Goal: Transaction & Acquisition: Purchase product/service

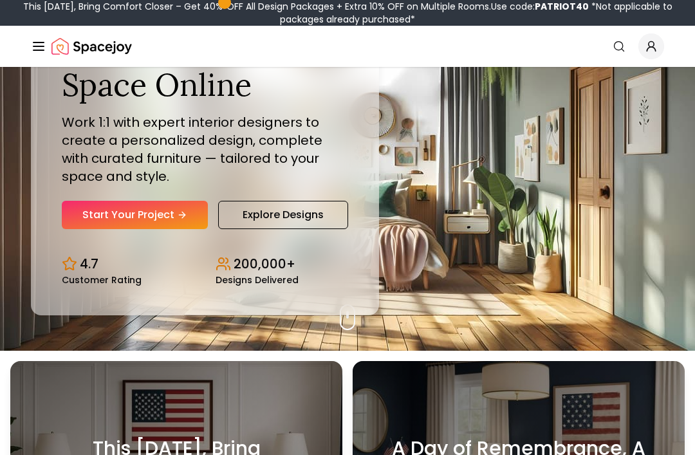
scroll to position [106, 0]
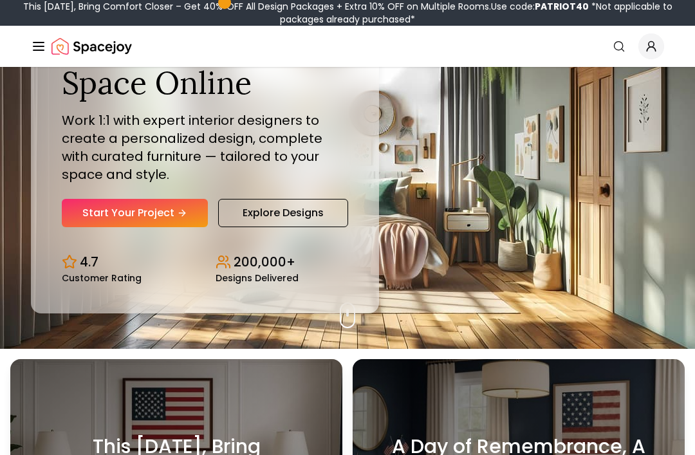
click at [165, 227] on link "Start Your Project" at bounding box center [135, 213] width 146 height 28
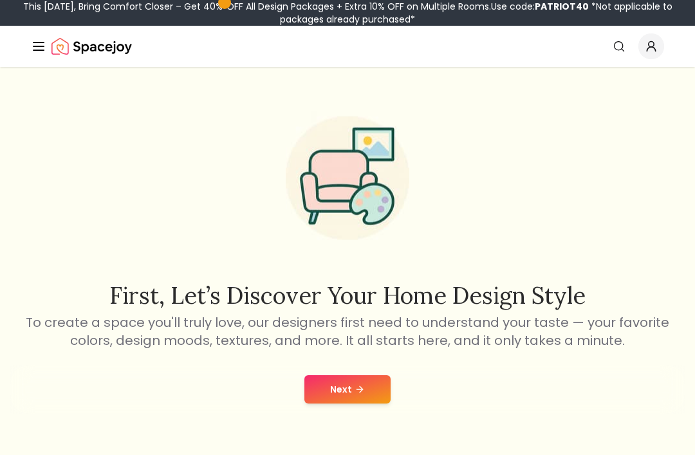
scroll to position [15, 0]
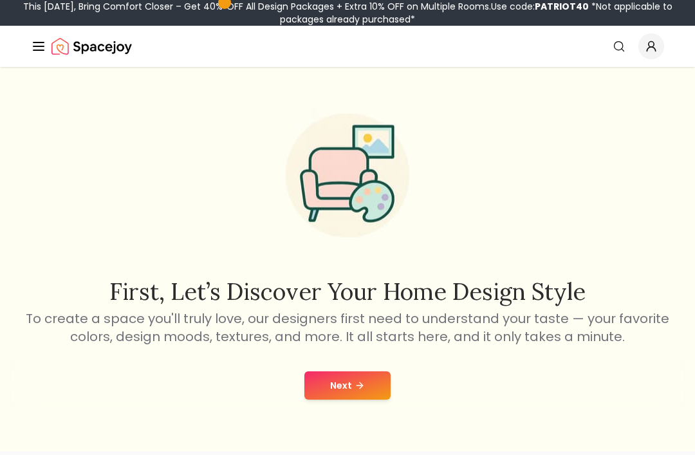
click at [360, 392] on button "Next" at bounding box center [347, 385] width 86 height 28
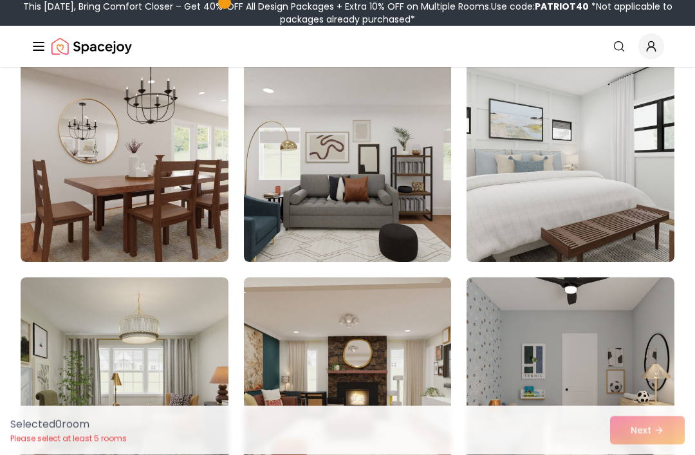
scroll to position [144, 0]
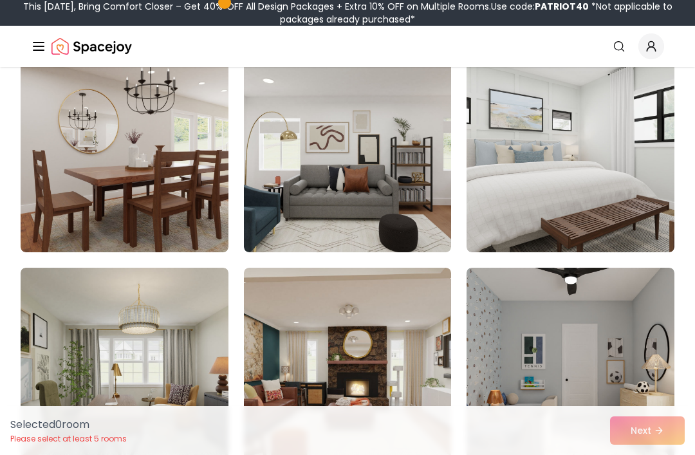
click at [595, 203] on img at bounding box center [571, 149] width 208 height 206
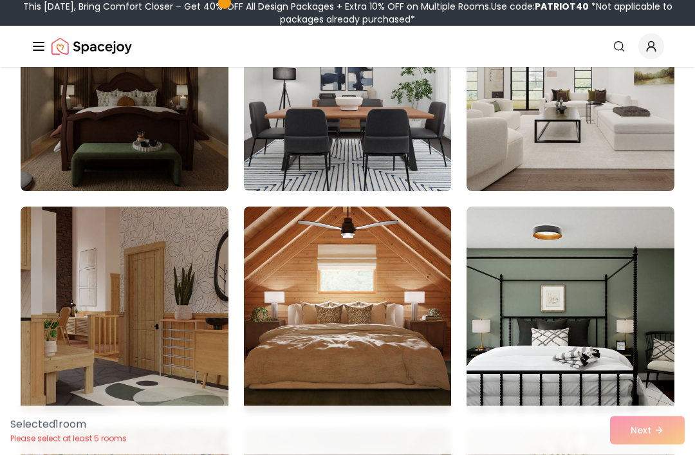
scroll to position [649, 0]
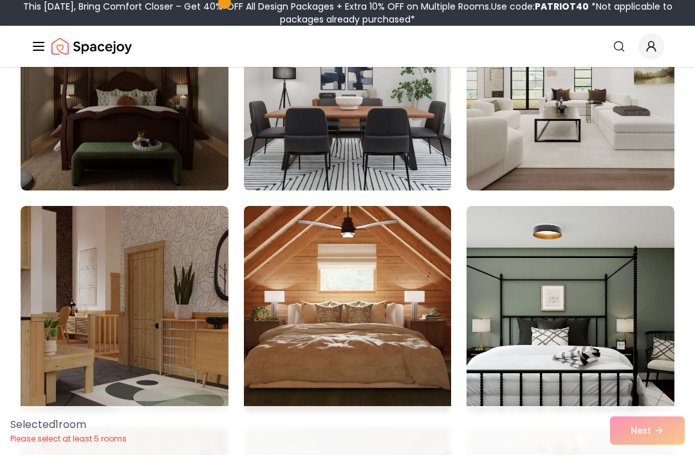
click at [631, 160] on img at bounding box center [571, 88] width 208 height 206
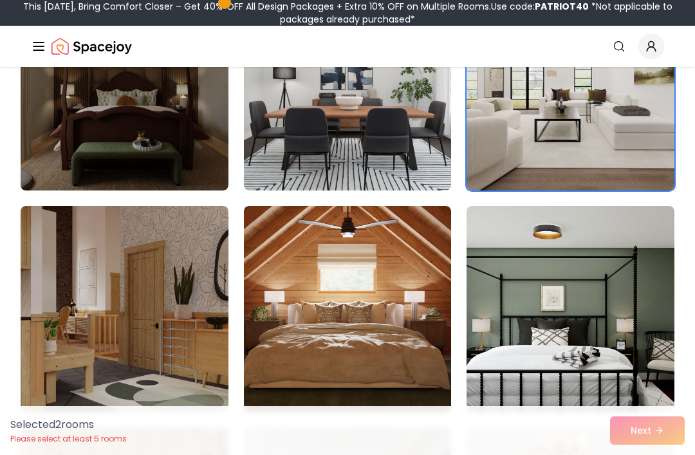
click at [598, 321] on img at bounding box center [571, 309] width 208 height 206
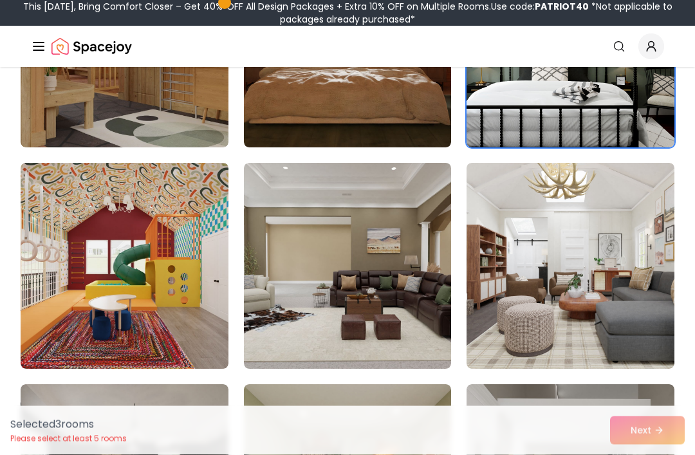
scroll to position [913, 0]
click at [543, 317] on img at bounding box center [571, 266] width 208 height 206
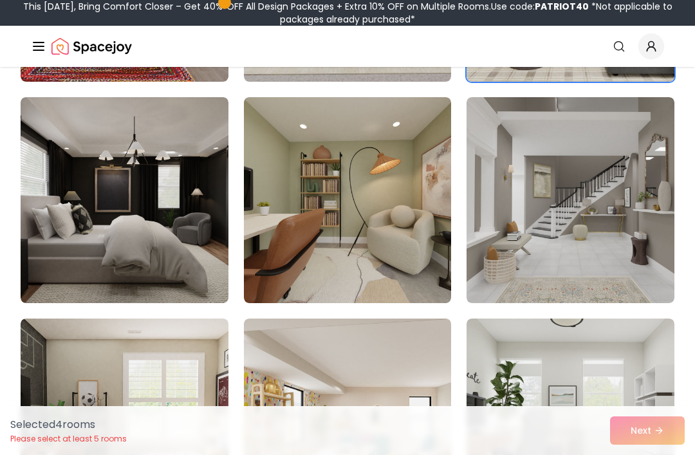
scroll to position [1202, 0]
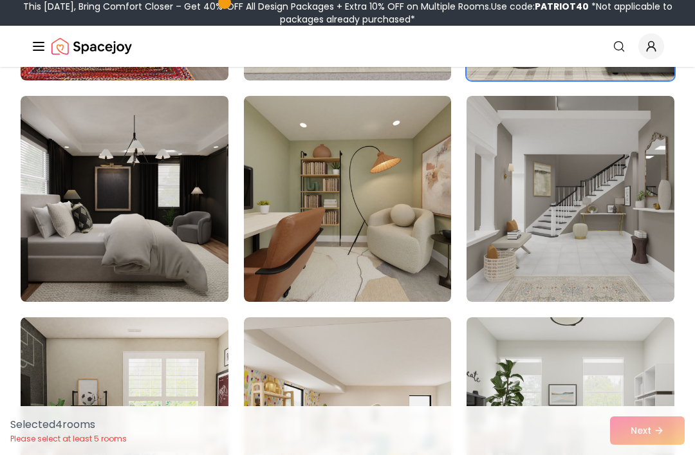
click at [323, 261] on img at bounding box center [348, 199] width 208 height 206
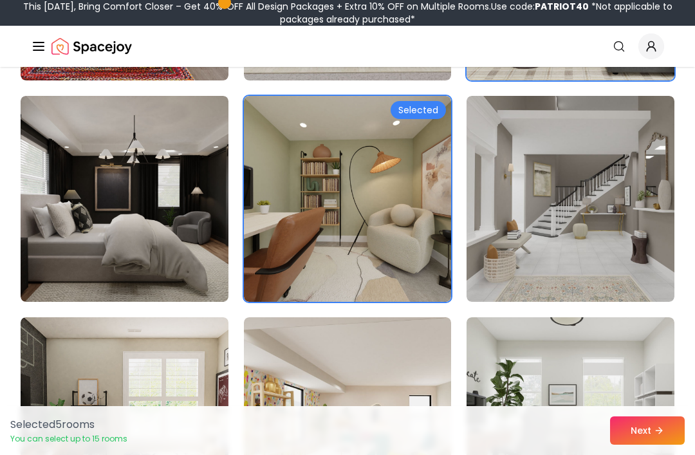
click at [622, 279] on img at bounding box center [571, 199] width 208 height 206
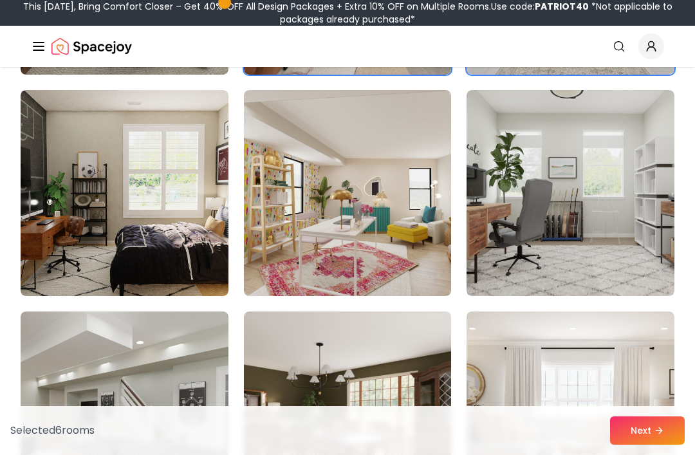
scroll to position [1434, 0]
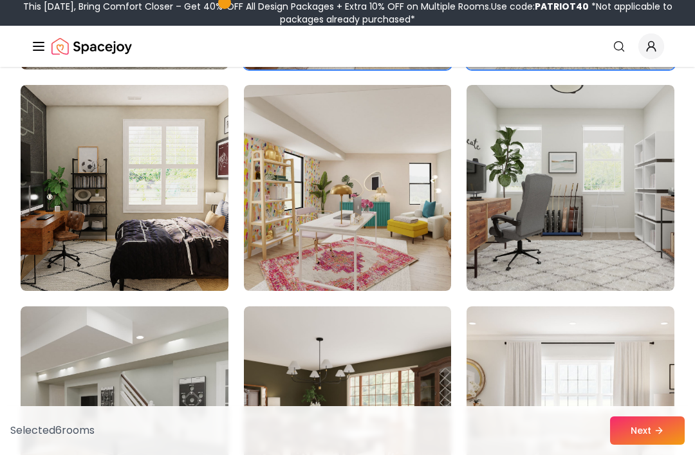
click at [545, 258] on img at bounding box center [571, 188] width 208 height 206
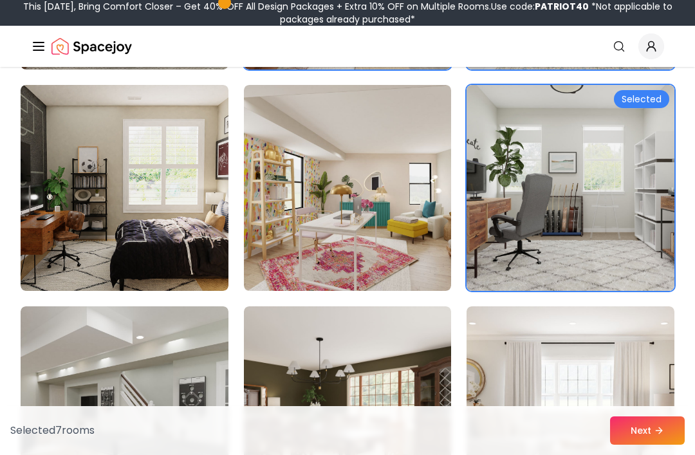
click at [407, 247] on img at bounding box center [348, 188] width 208 height 206
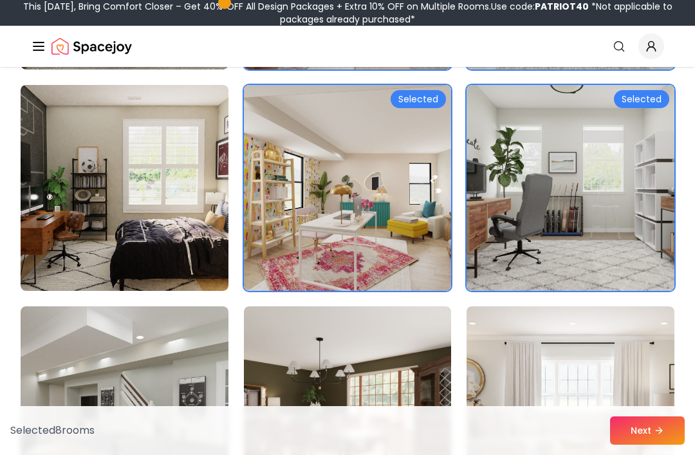
click at [542, 249] on img at bounding box center [571, 188] width 208 height 206
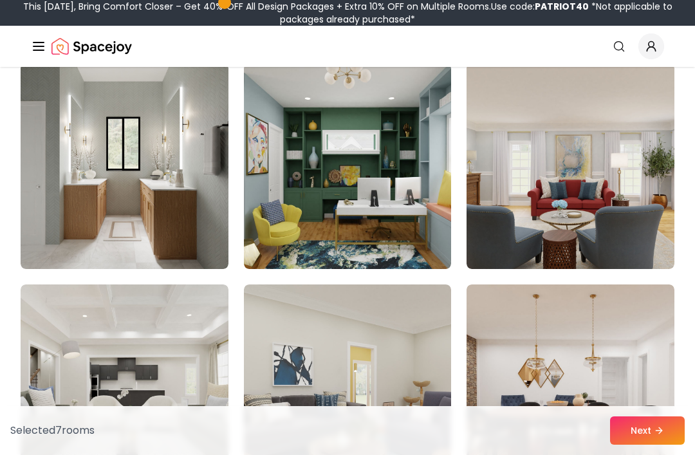
scroll to position [2564, 0]
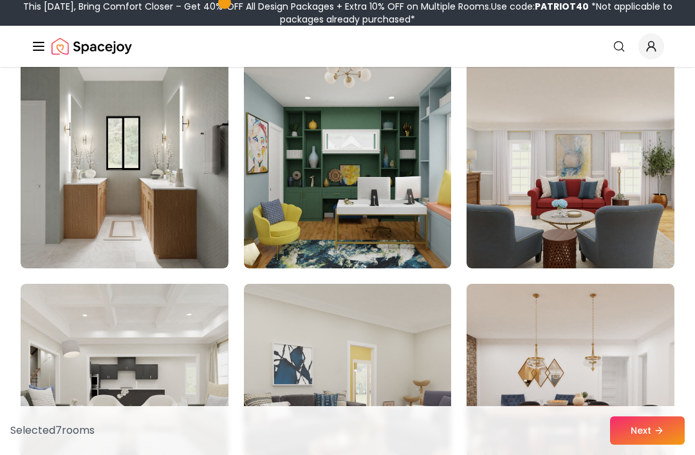
click at [386, 239] on img at bounding box center [348, 165] width 208 height 206
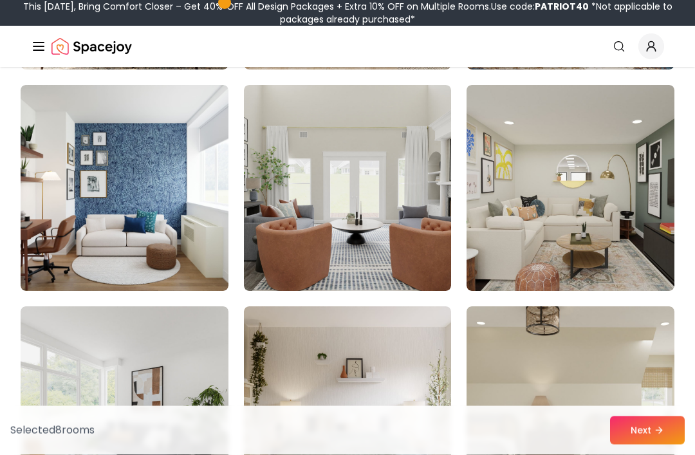
scroll to position [3205, 0]
click at [165, 253] on img at bounding box center [125, 188] width 208 height 206
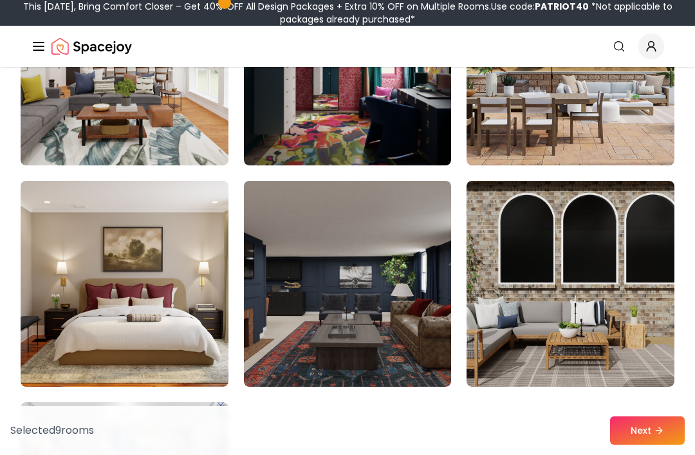
scroll to position [4882, 0]
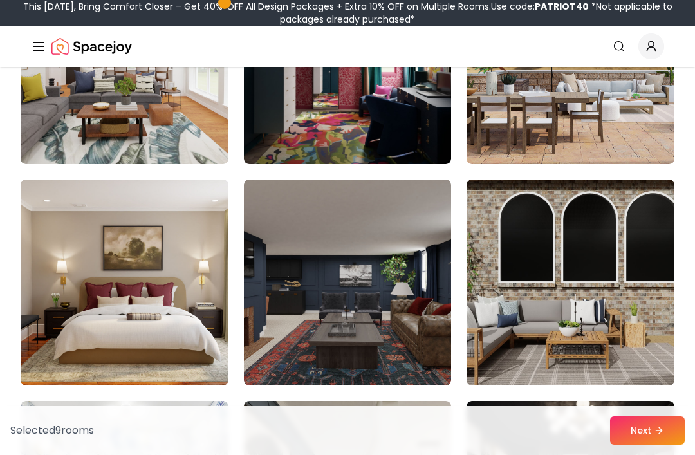
click at [632, 127] on img at bounding box center [571, 61] width 208 height 206
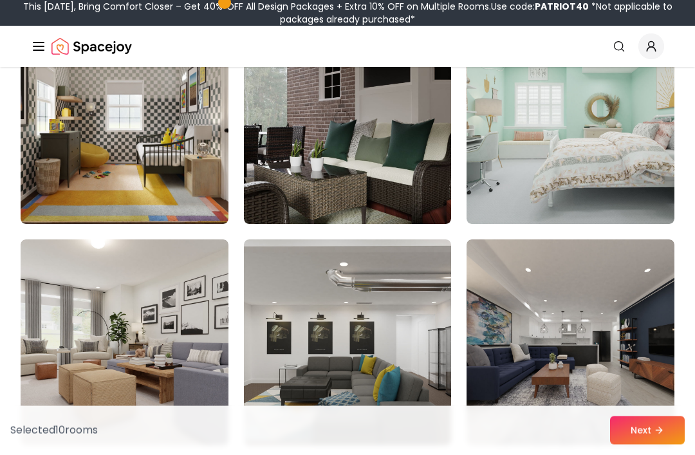
click at [629, 197] on img at bounding box center [571, 122] width 208 height 206
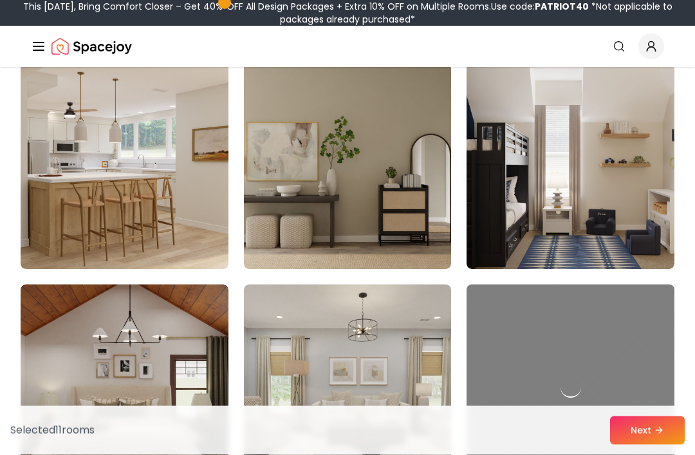
scroll to position [6544, 0]
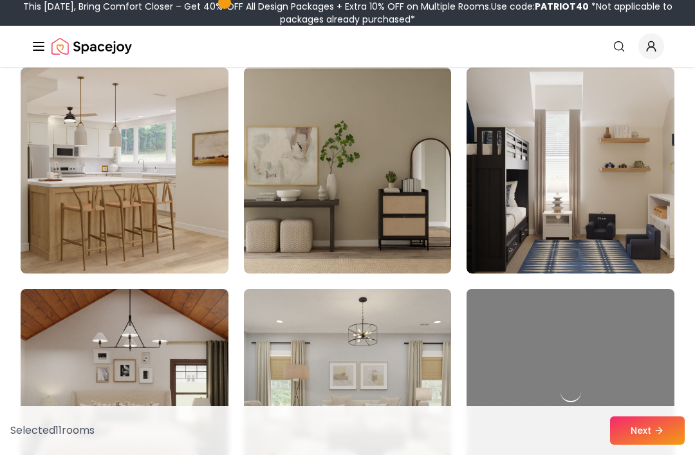
click at [181, 236] on img at bounding box center [125, 171] width 208 height 206
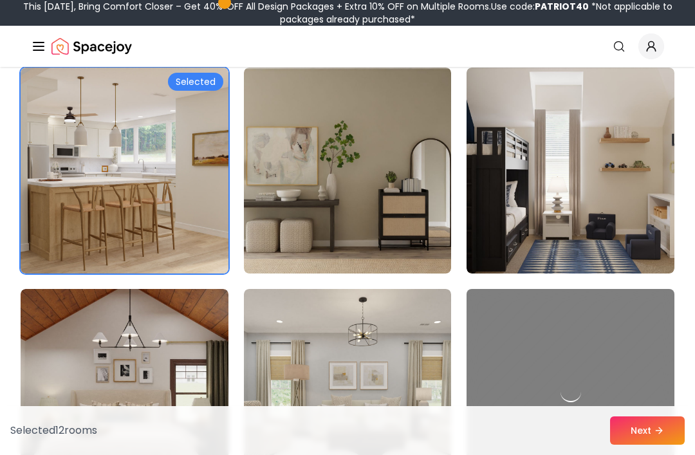
click at [665, 445] on button "Next" at bounding box center [647, 430] width 75 height 28
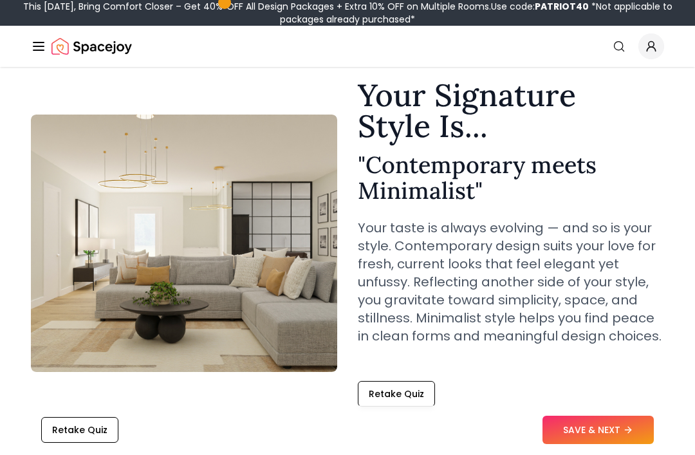
scroll to position [44, 0]
click at [631, 433] on icon at bounding box center [629, 430] width 3 height 6
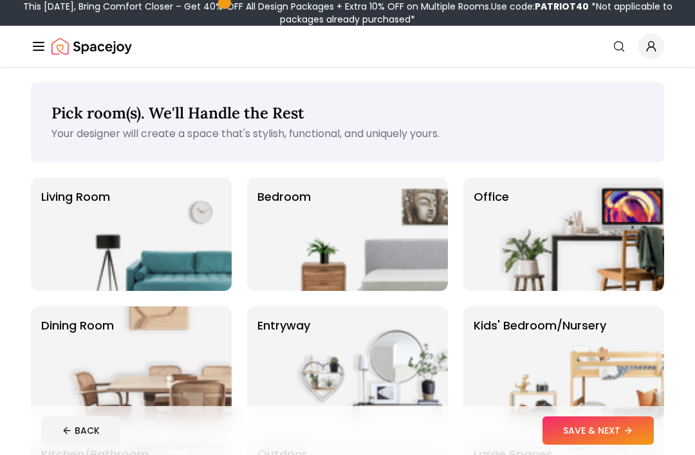
click at [390, 245] on img at bounding box center [365, 234] width 165 height 113
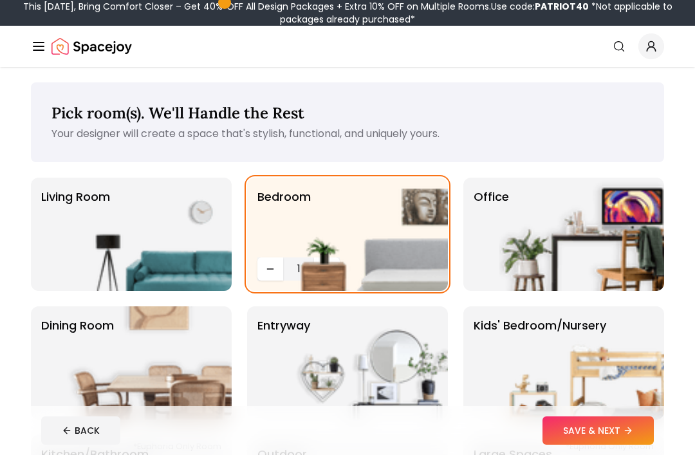
click at [635, 425] on button "SAVE & NEXT" at bounding box center [598, 430] width 111 height 28
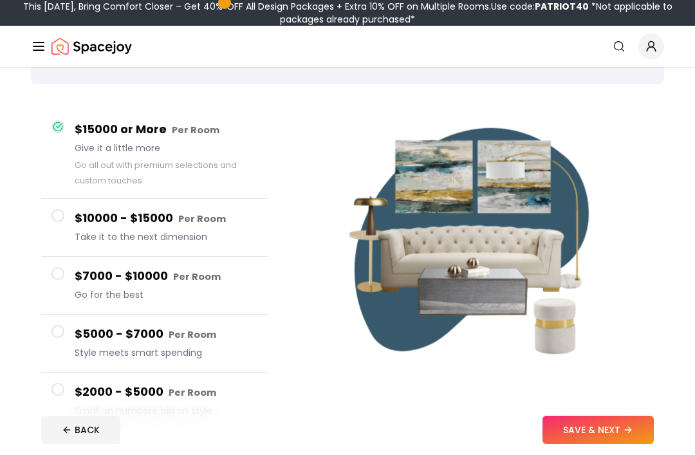
scroll to position [78, 0]
click at [164, 397] on h4 "$2000 - $5000 Per Room" at bounding box center [166, 392] width 183 height 19
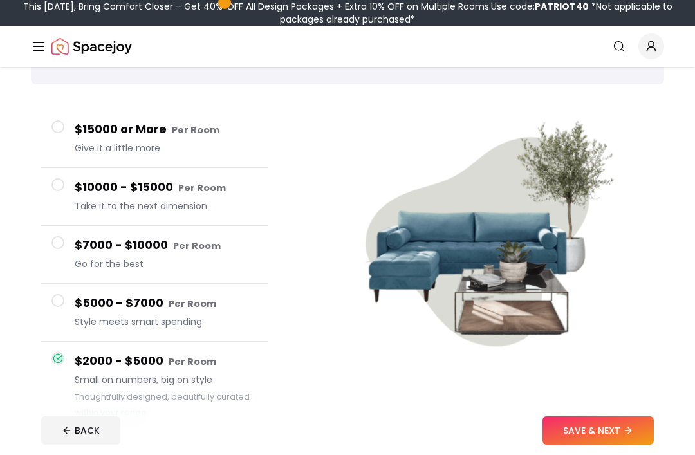
click at [581, 445] on button "SAVE & NEXT" at bounding box center [598, 430] width 111 height 28
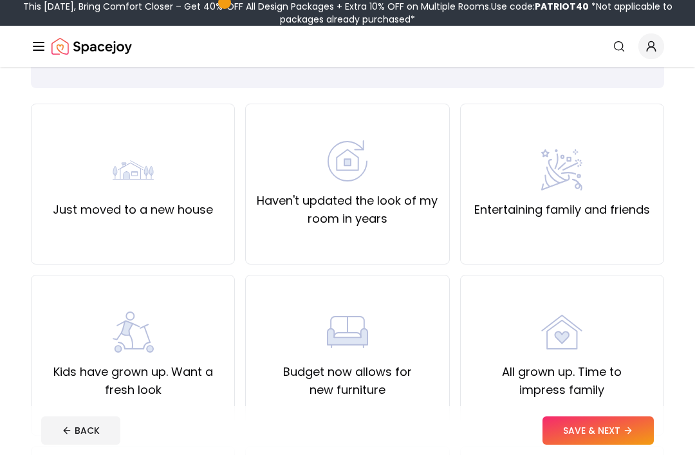
scroll to position [76, 0]
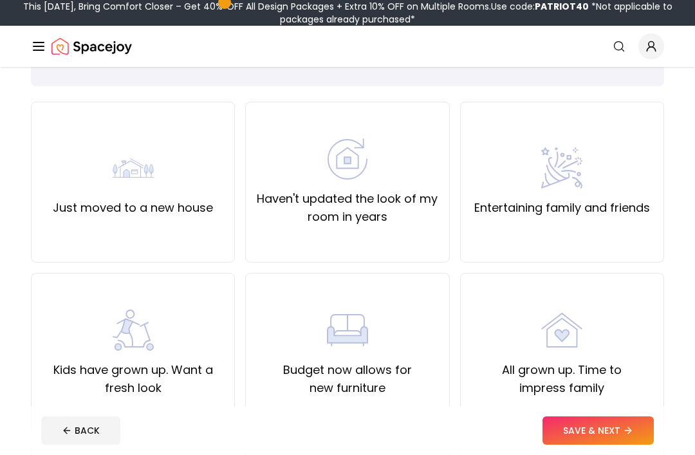
click at [377, 208] on label "Haven't updated the look of my room in years" at bounding box center [347, 208] width 182 height 36
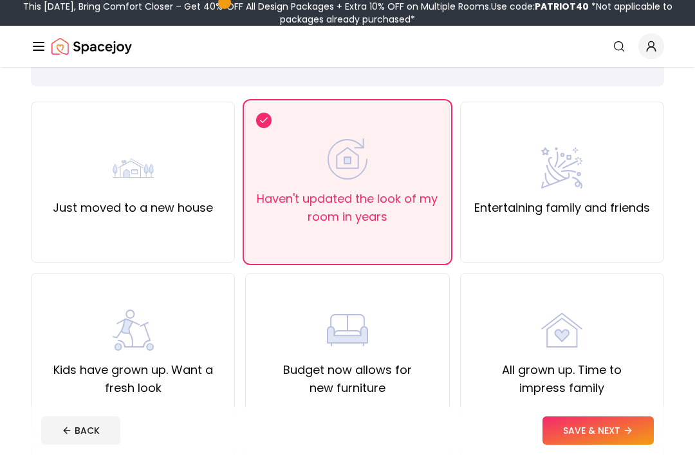
click at [143, 349] on img at bounding box center [133, 330] width 41 height 41
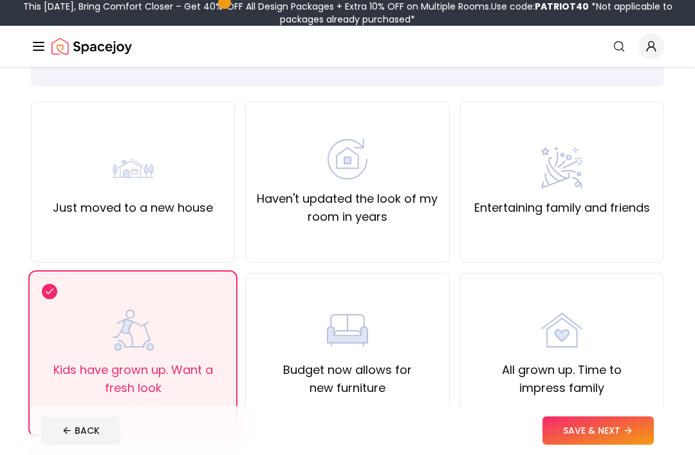
click at [600, 445] on button "SAVE & NEXT" at bounding box center [598, 430] width 111 height 28
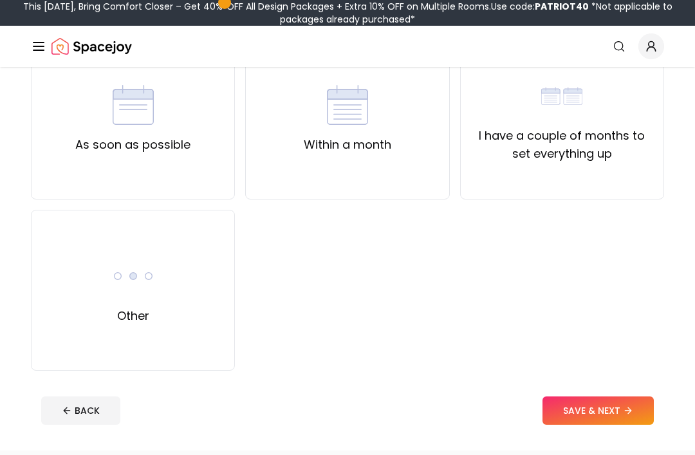
scroll to position [139, 0]
click at [196, 333] on div "Other" at bounding box center [133, 290] width 204 height 161
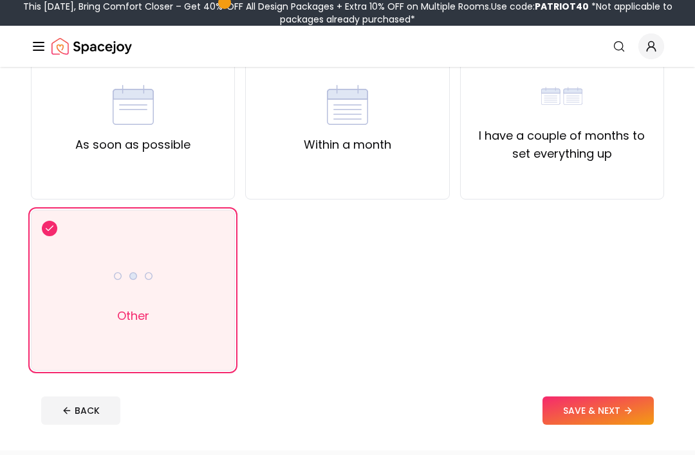
click at [614, 412] on button "SAVE & NEXT" at bounding box center [598, 410] width 111 height 28
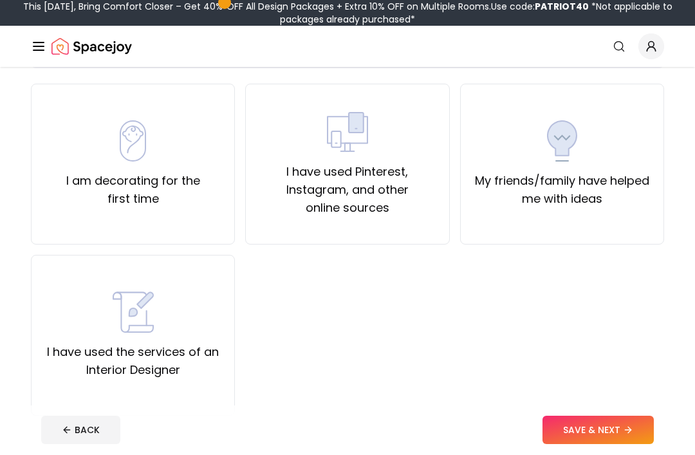
scroll to position [94, 0]
click at [389, 211] on label "I have used Pinterest, Instagram, and other online sources" at bounding box center [347, 190] width 182 height 54
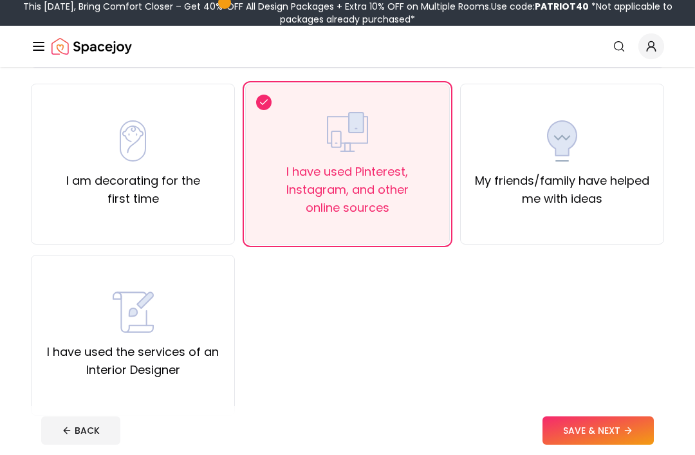
click at [621, 445] on button "SAVE & NEXT" at bounding box center [598, 430] width 111 height 28
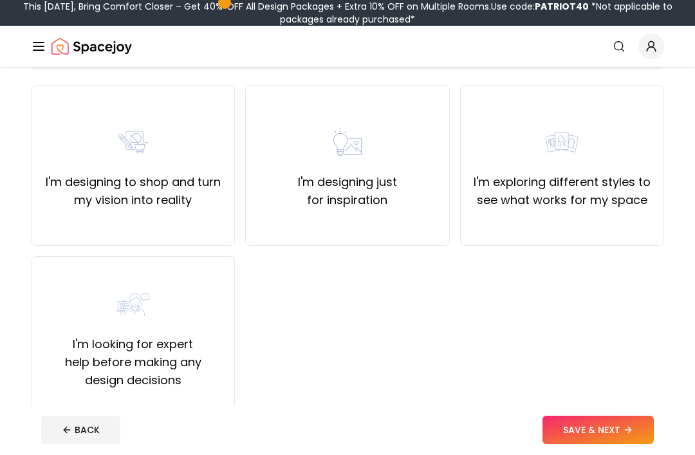
scroll to position [93, 0]
click at [56, 391] on div "I'm looking for expert help before making any design decisions" at bounding box center [133, 336] width 204 height 161
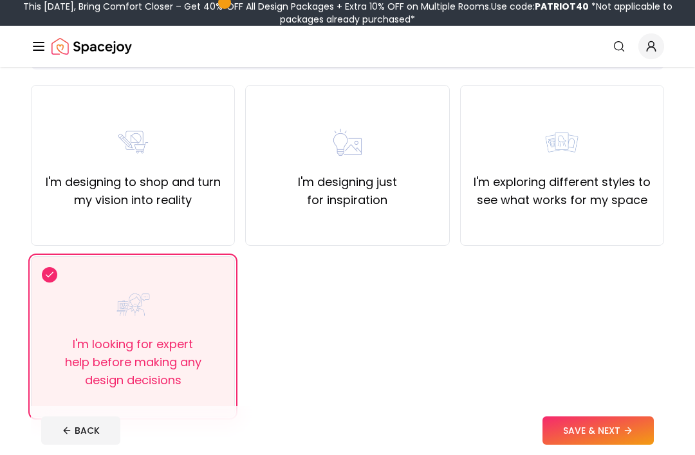
click at [611, 445] on button "SAVE & NEXT" at bounding box center [598, 430] width 111 height 28
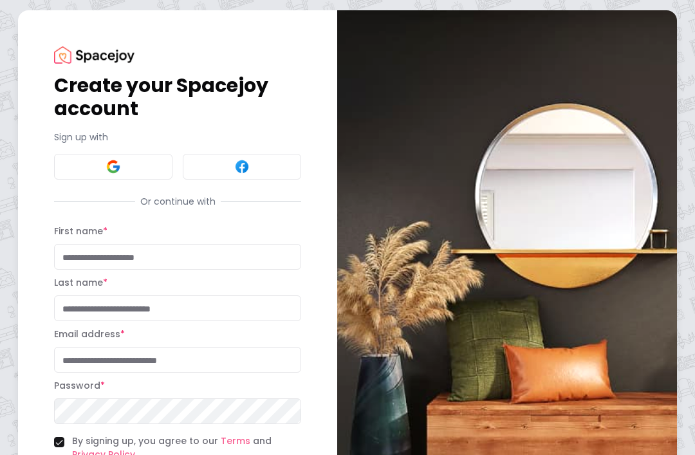
click at [84, 171] on button at bounding box center [113, 167] width 118 height 26
